Goal: Task Accomplishment & Management: Use online tool/utility

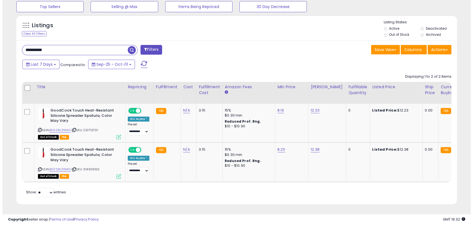
scroll to position [161, 0]
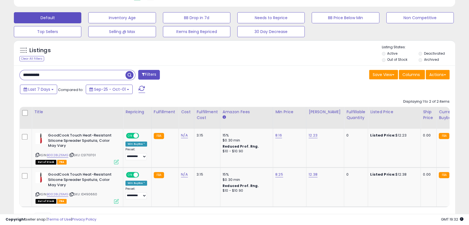
click at [437, 42] on div "Listings Clear All Filters" at bounding box center [234, 53] width 441 height 26
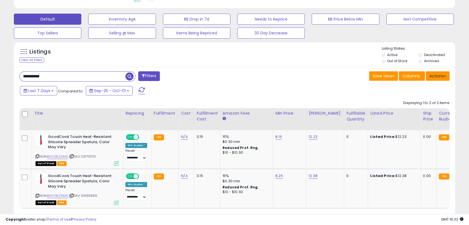
click at [439, 77] on button "Actions" at bounding box center [437, 75] width 24 height 9
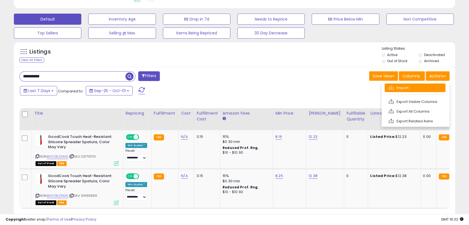
click at [426, 89] on link "Import" at bounding box center [414, 87] width 61 height 9
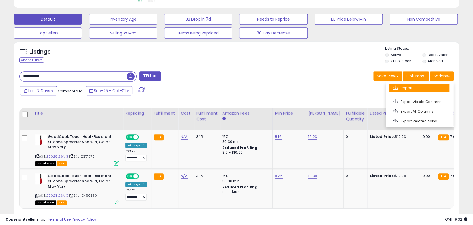
scroll to position [114, 258]
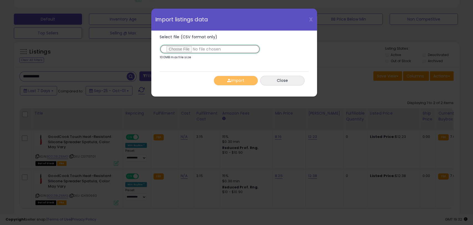
click at [171, 52] on input "Select file (CSV format only)" at bounding box center [210, 48] width 101 height 9
type input "**********"
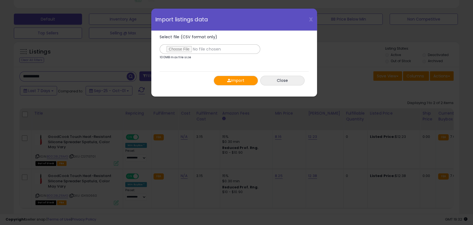
click at [241, 82] on button "Import" at bounding box center [236, 81] width 44 height 10
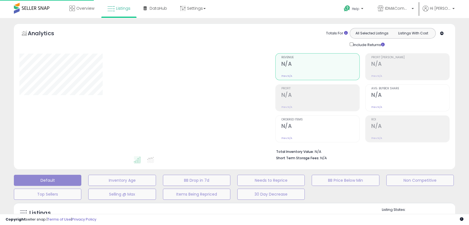
scroll to position [120, 0]
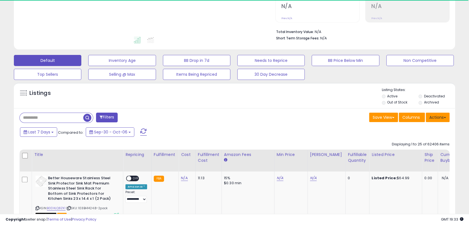
click at [438, 118] on button "Actions" at bounding box center [437, 117] width 24 height 9
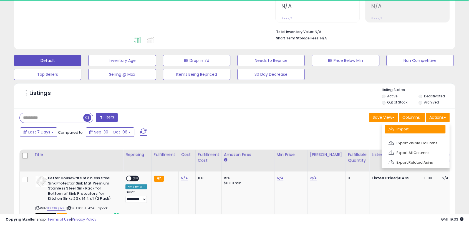
click at [401, 128] on link "Import" at bounding box center [414, 129] width 61 height 9
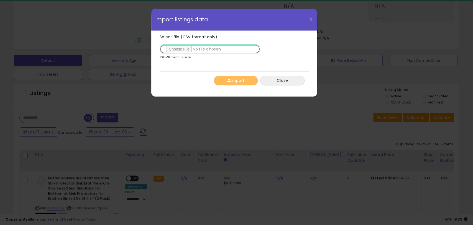
click at [183, 50] on input "Select file (CSV format only)" at bounding box center [210, 48] width 101 height 9
type input "**********"
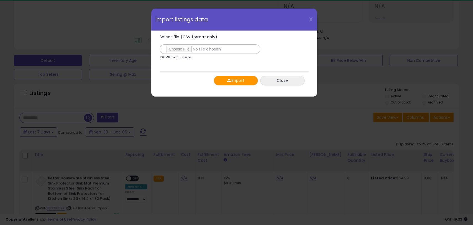
click at [239, 83] on button "Import" at bounding box center [236, 81] width 44 height 10
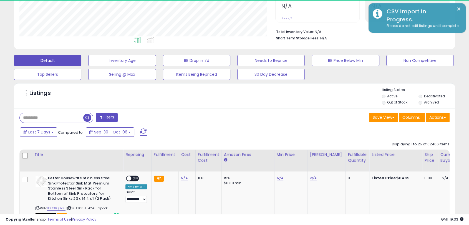
scroll to position [114, 255]
